Goal: Task Accomplishment & Management: Complete application form

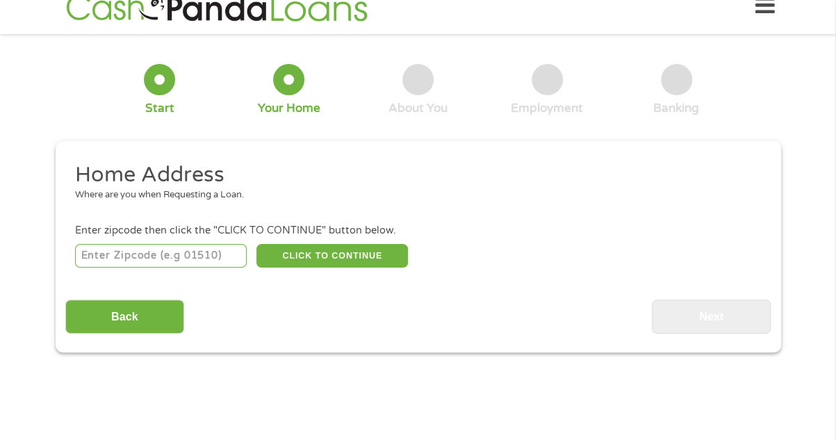
scroll to position [30, 0]
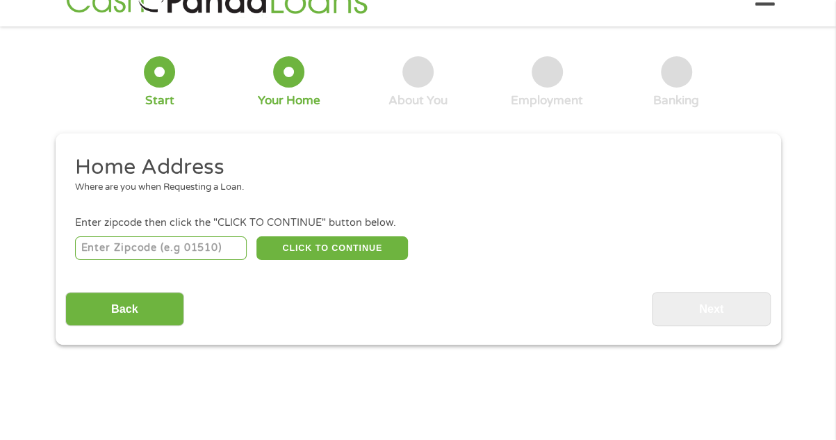
click at [183, 247] on input "number" at bounding box center [161, 248] width 172 height 24
type input "56007"
click at [333, 251] on button "CLICK TO CONTINUE" at bounding box center [331, 248] width 151 height 24
type input "56007"
type input "[PERSON_NAME] [PERSON_NAME]"
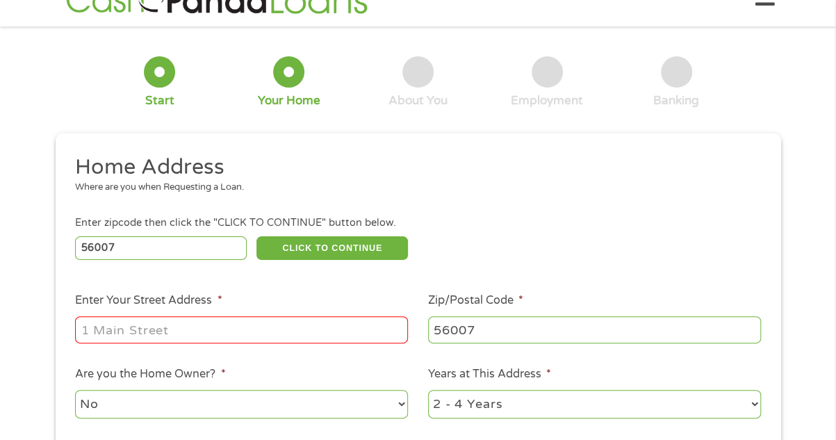
click at [208, 333] on input "Enter Your Street Address *" at bounding box center [241, 329] width 333 height 26
type input "2307 [PERSON_NAME] ave"
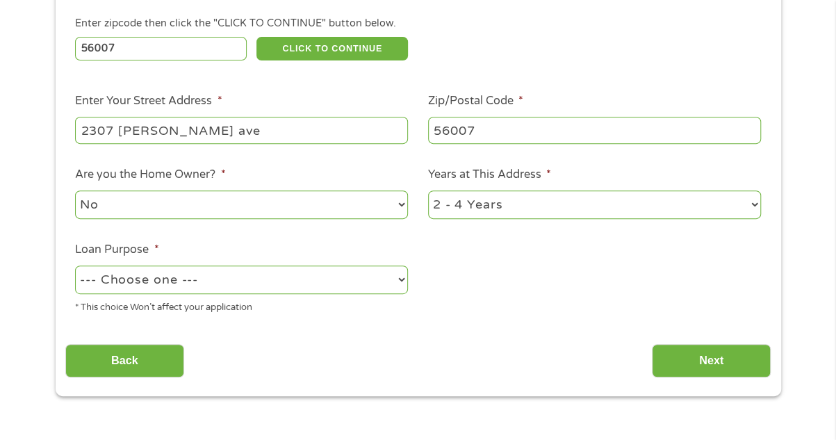
scroll to position [230, 0]
click at [140, 278] on select "--- Choose one --- Pay Bills Debt Consolidation Home Improvement Major Purchase…" at bounding box center [241, 279] width 333 height 28
select select "majorpurchase"
click at [75, 265] on select "--- Choose one --- Pay Bills Debt Consolidation Home Improvement Major Purchase…" at bounding box center [241, 279] width 333 height 28
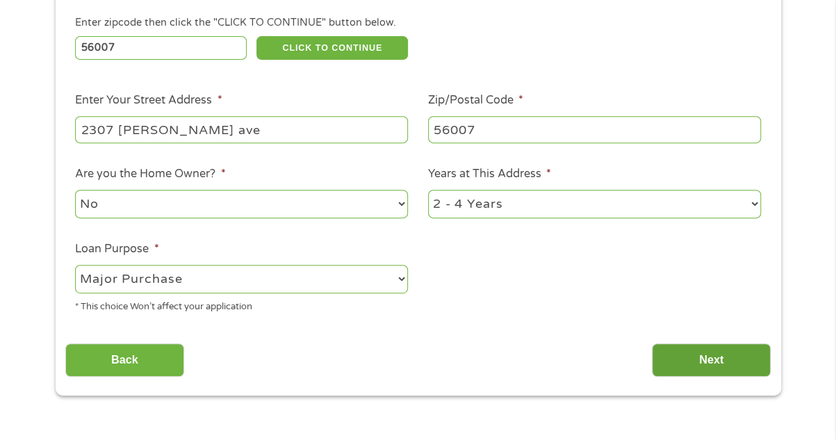
click at [676, 354] on input "Next" at bounding box center [711, 360] width 119 height 34
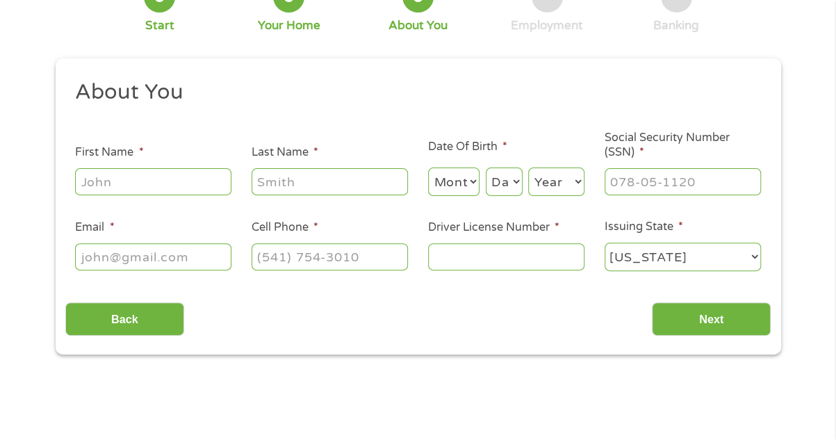
scroll to position [108, 0]
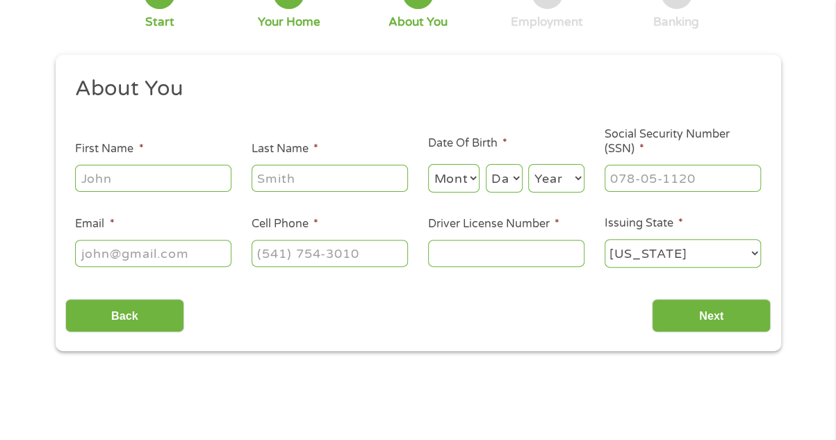
click at [166, 172] on input "First Name *" at bounding box center [153, 178] width 156 height 26
type input "[PERSON_NAME]"
type input "maul"
type input "[EMAIL_ADDRESS][DOMAIN_NAME]"
type input "[PHONE_NUMBER]"
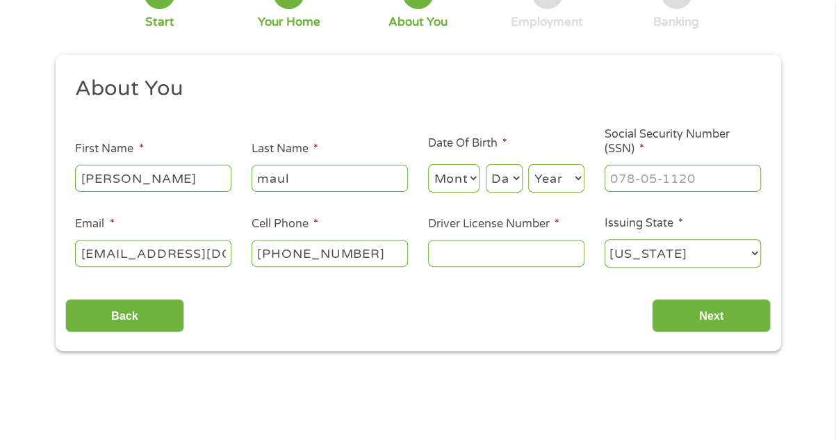
click at [459, 179] on select "Month 1 2 3 4 5 6 7 8 9 10 11 12" at bounding box center [454, 178] width 52 height 28
select select "10"
click at [428, 165] on select "Month 1 2 3 4 5 6 7 8 9 10 11 12" at bounding box center [454, 178] width 52 height 28
click at [512, 177] on select "Day 1 2 3 4 5 6 7 8 9 10 11 12 13 14 15 16 17 18 19 20 21 22 23 24 25 26 27 28 …" at bounding box center [504, 178] width 37 height 28
select select "16"
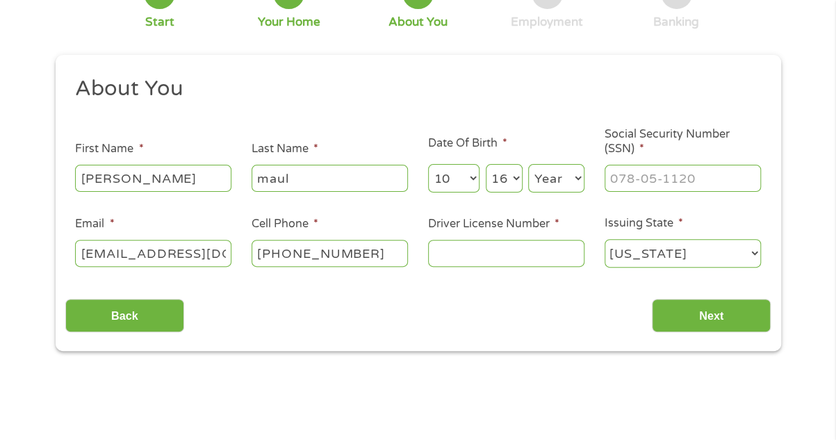
click at [486, 165] on select "Day 1 2 3 4 5 6 7 8 9 10 11 12 13 14 15 16 17 18 19 20 21 22 23 24 25 26 27 28 …" at bounding box center [504, 178] width 37 height 28
click at [570, 180] on select "Year [DATE] 2006 2005 2004 2003 2002 2001 2000 1999 1998 1997 1996 1995 1994 19…" at bounding box center [556, 178] width 56 height 28
select select "1994"
click at [528, 165] on select "Year [DATE] 2006 2005 2004 2003 2002 2001 2000 1999 1998 1997 1996 1995 1994 19…" at bounding box center [556, 178] width 56 height 28
type input "___-__-____"
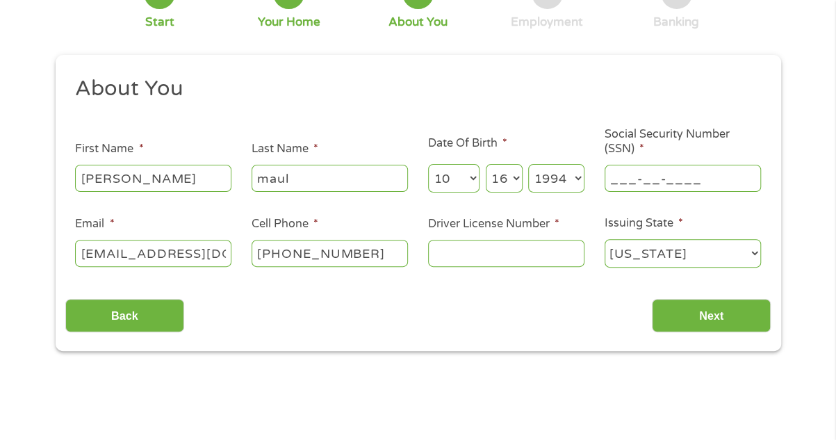
click at [631, 185] on input "___-__-____" at bounding box center [682, 178] width 156 height 26
click at [481, 258] on input "Driver License Number *" at bounding box center [506, 253] width 156 height 26
type input "___-__-____"
click at [620, 181] on input "___-__-____" at bounding box center [682, 178] width 156 height 26
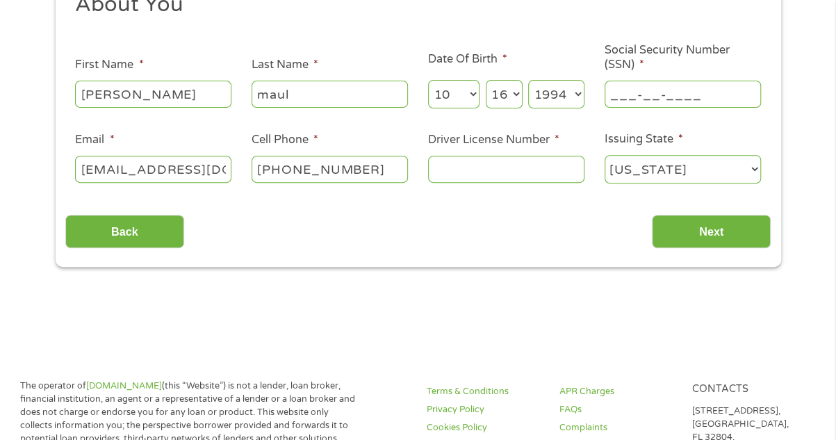
scroll to position [194, 0]
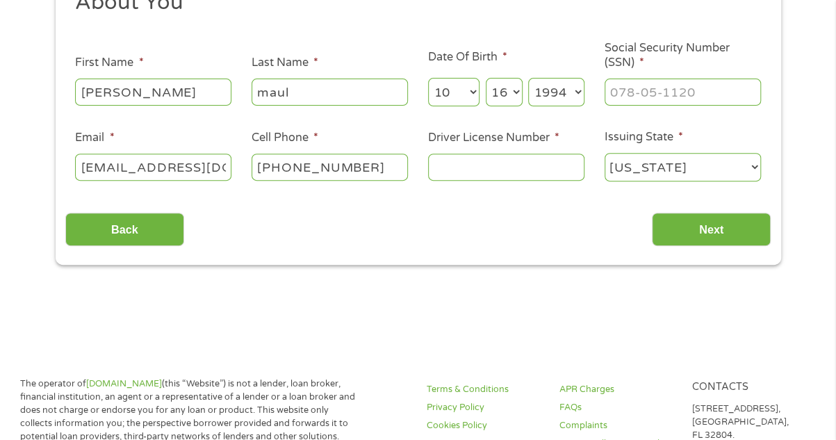
click at [514, 163] on input "Driver License Number *" at bounding box center [506, 167] width 156 height 26
click at [613, 94] on input "___-__-____" at bounding box center [682, 91] width 156 height 26
type input "256-91-4206"
click at [508, 164] on input "Driver License Number *" at bounding box center [506, 167] width 156 height 26
click at [490, 172] on input "Driver License Number *" at bounding box center [506, 167] width 156 height 26
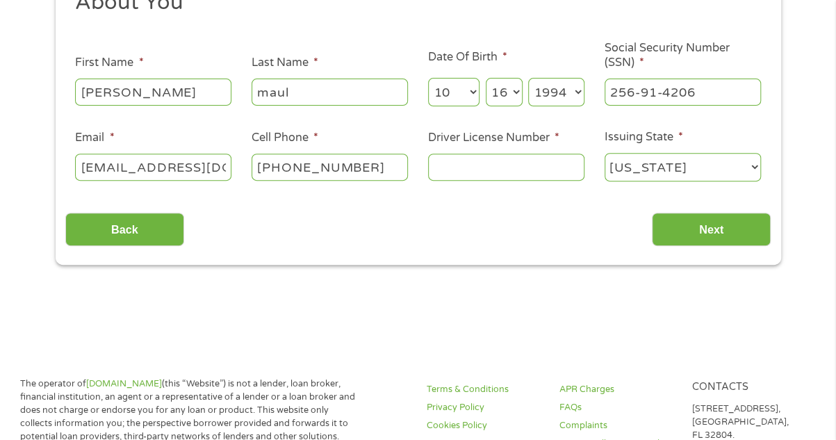
click at [449, 178] on input "Driver License Number *" at bounding box center [506, 167] width 156 height 26
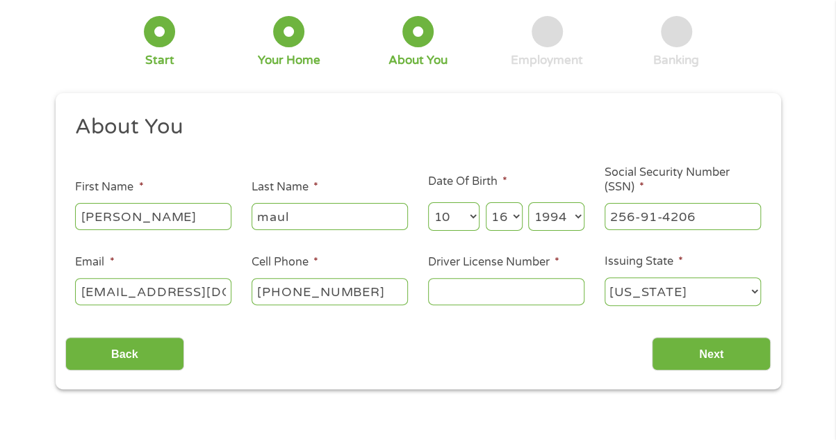
scroll to position [69, 0]
click at [553, 36] on div at bounding box center [546, 32] width 31 height 31
